Goal: Book appointment/travel/reservation

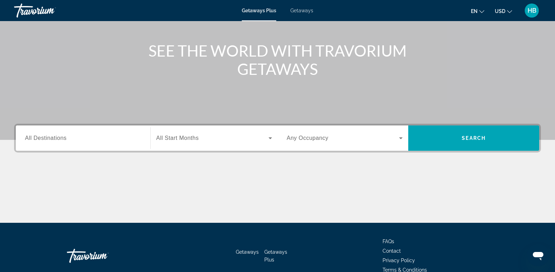
scroll to position [71, 0]
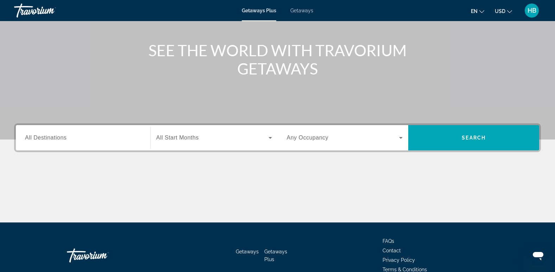
click at [43, 135] on span "All Destinations" at bounding box center [45, 138] width 41 height 6
click at [43, 135] on input "Destination All Destinations" at bounding box center [83, 138] width 116 height 8
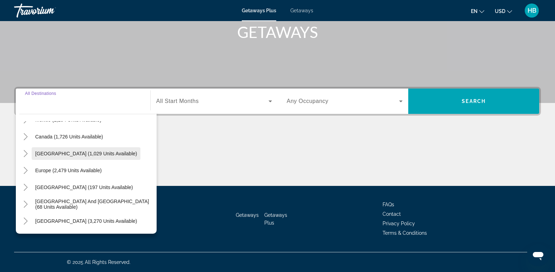
scroll to position [47, 0]
click at [25, 152] on icon "Toggle Caribbean & Atlantic Islands (1,029 units available)" at bounding box center [25, 153] width 7 height 7
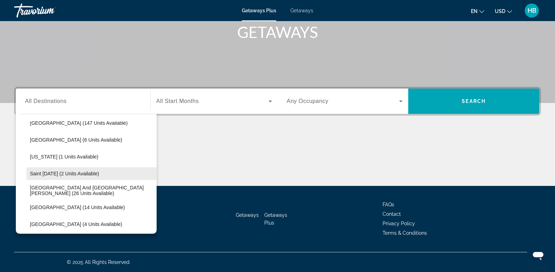
scroll to position [146, 0]
click at [72, 172] on span "Saint Lucia (2 units available)" at bounding box center [64, 174] width 69 height 6
type input "**********"
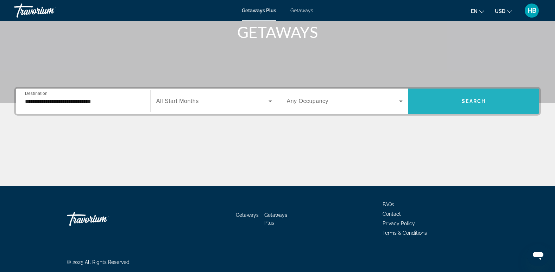
click at [472, 101] on span "Search" at bounding box center [473, 101] width 24 height 6
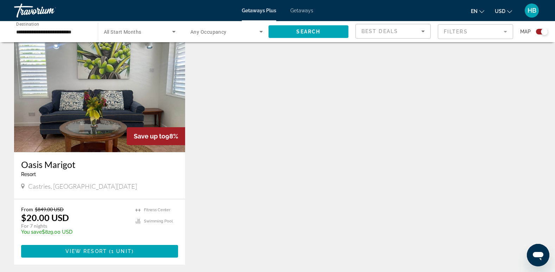
scroll to position [247, 0]
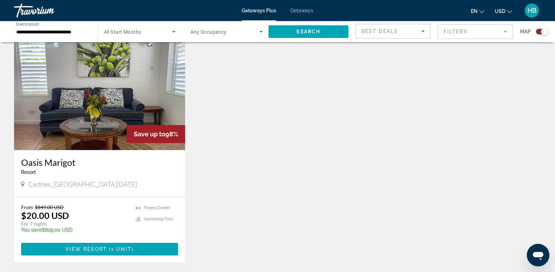
click at [99, 96] on img "Main content" at bounding box center [99, 94] width 171 height 113
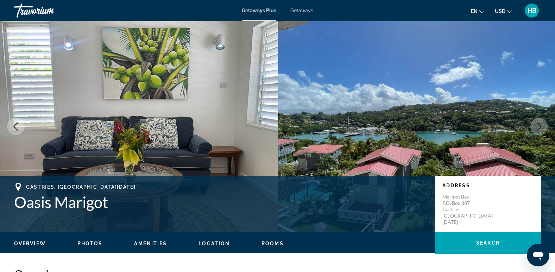
click at [539, 125] on icon "Next image" at bounding box center [539, 126] width 5 height 8
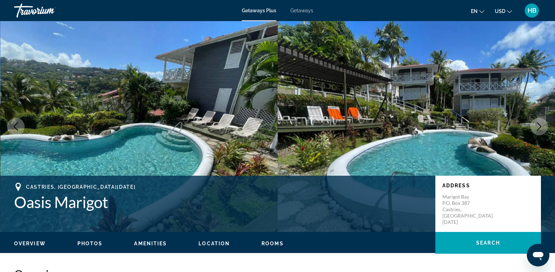
click at [539, 125] on icon "Next image" at bounding box center [539, 126] width 5 height 8
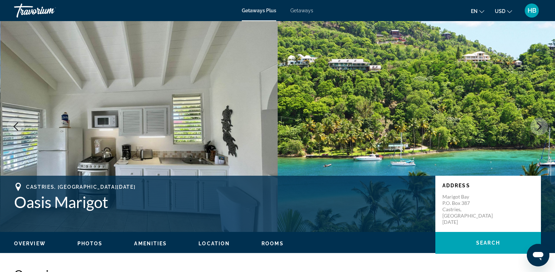
click at [539, 125] on icon "Next image" at bounding box center [539, 126] width 5 height 8
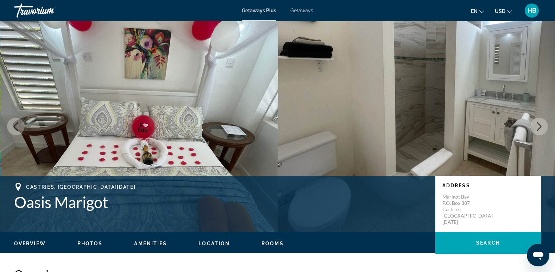
click at [539, 125] on icon "Next image" at bounding box center [539, 126] width 5 height 8
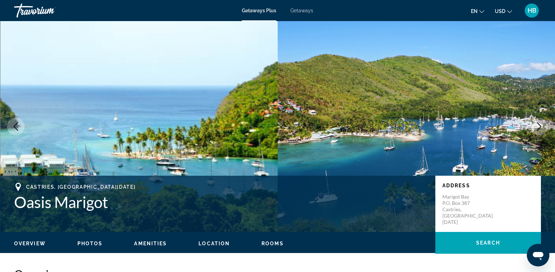
click at [539, 125] on icon "Next image" at bounding box center [539, 126] width 5 height 8
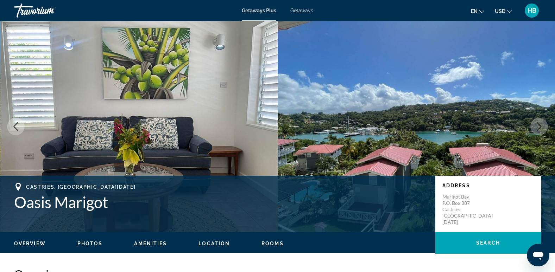
click at [539, 125] on icon "Next image" at bounding box center [539, 126] width 5 height 8
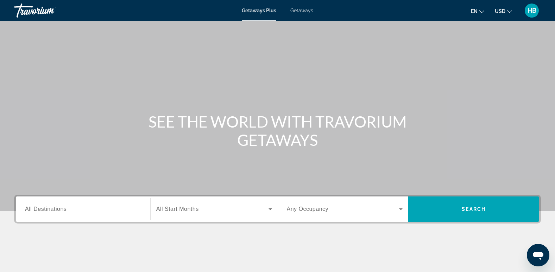
click at [302, 10] on span "Getaways" at bounding box center [301, 11] width 23 height 6
click at [39, 212] on span "All Destinations" at bounding box center [45, 209] width 41 height 6
click at [39, 212] on input "Destination All Destinations" at bounding box center [83, 209] width 116 height 8
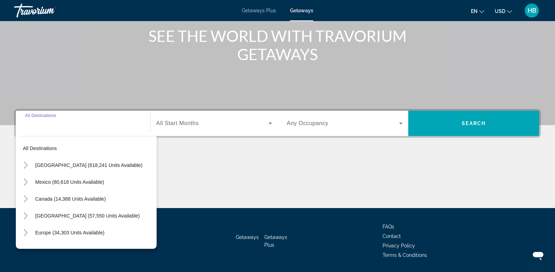
scroll to position [108, 0]
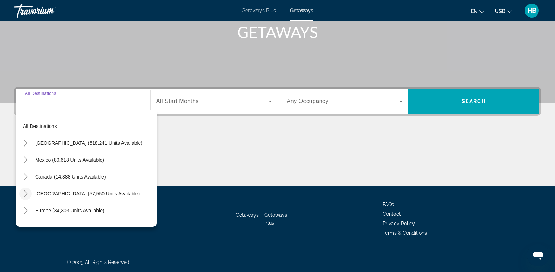
click at [23, 194] on icon "Toggle Caribbean & Atlantic Islands (57,550 units available)" at bounding box center [25, 193] width 7 height 7
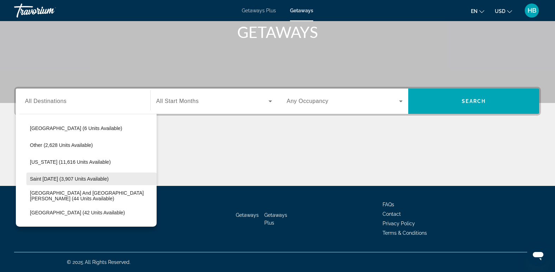
scroll to position [201, 0]
click at [92, 177] on span "Saint [DATE] (3,907 units available)" at bounding box center [69, 179] width 79 height 6
type input "**********"
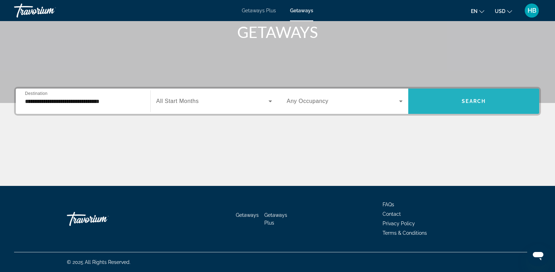
click at [472, 98] on span "Search widget" at bounding box center [473, 101] width 131 height 17
